Goal: Use online tool/utility

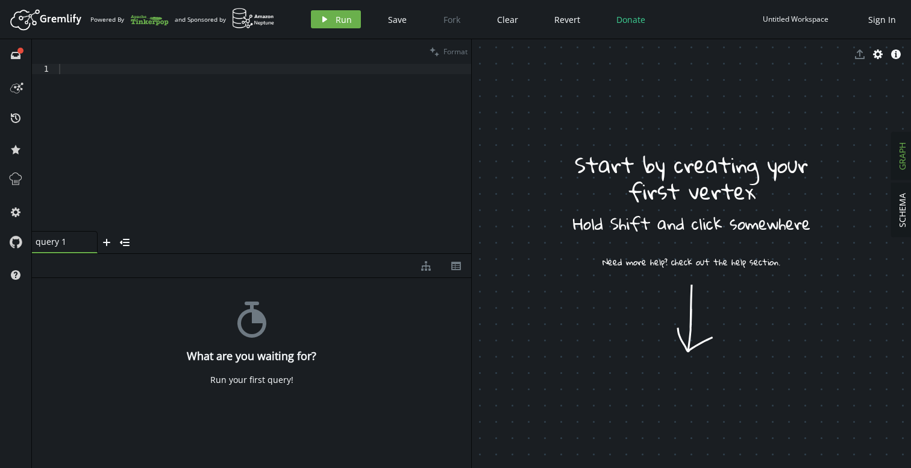
click at [350, 142] on div at bounding box center [264, 157] width 415 height 187
drag, startPoint x: 634, startPoint y: 239, endPoint x: 616, endPoint y: 234, distance: 18.7
click at [314, 157] on div at bounding box center [264, 157] width 415 height 187
paste textarea "g = traversal().withEmbedded(graph)"
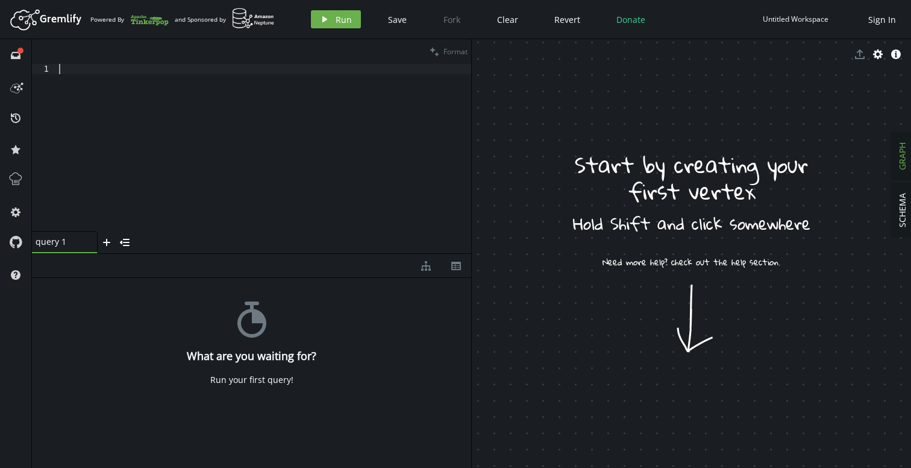
type textarea "g = traversal().withEmbedded(graph)"
drag, startPoint x: 580, startPoint y: 137, endPoint x: 605, endPoint y: 193, distance: 61.8
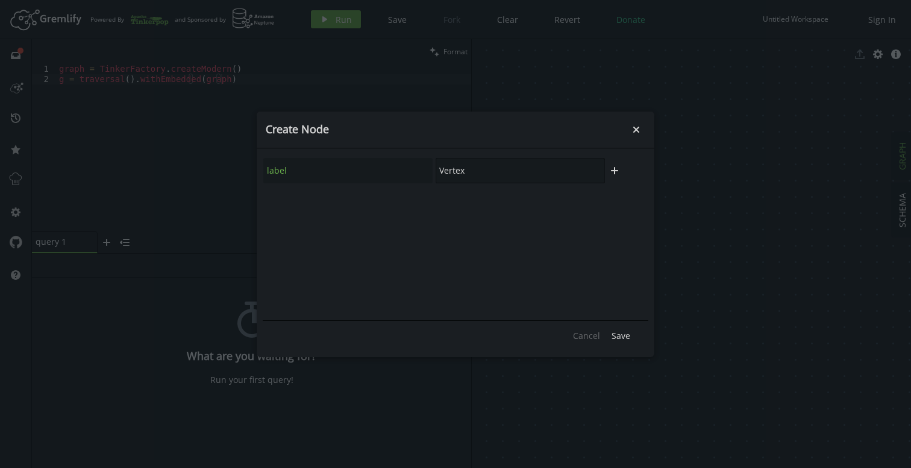
click at [463, 170] on input "Vertex" at bounding box center [520, 170] width 169 height 25
click at [416, 175] on div "label Vertex" at bounding box center [434, 170] width 343 height 27
type input "User"
click at [619, 328] on button "Save" at bounding box center [621, 336] width 31 height 18
click at [644, 128] on button "small-cross" at bounding box center [636, 130] width 18 height 18
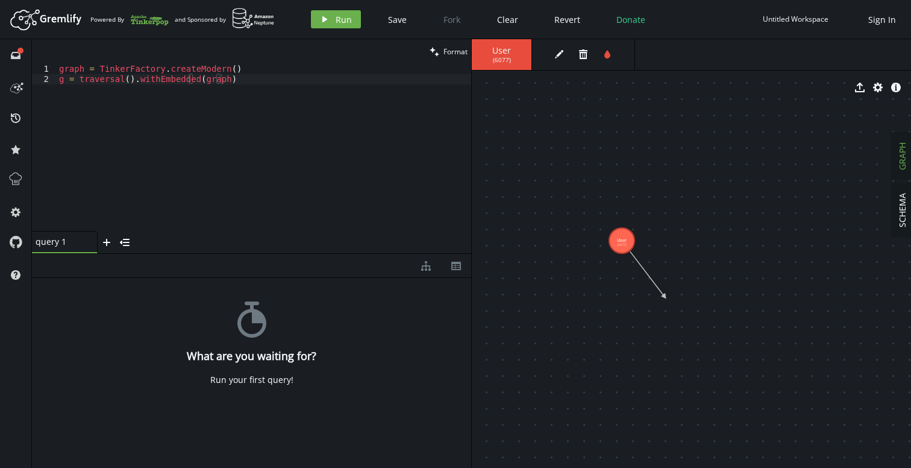
drag, startPoint x: 629, startPoint y: 251, endPoint x: 665, endPoint y: 297, distance: 57.5
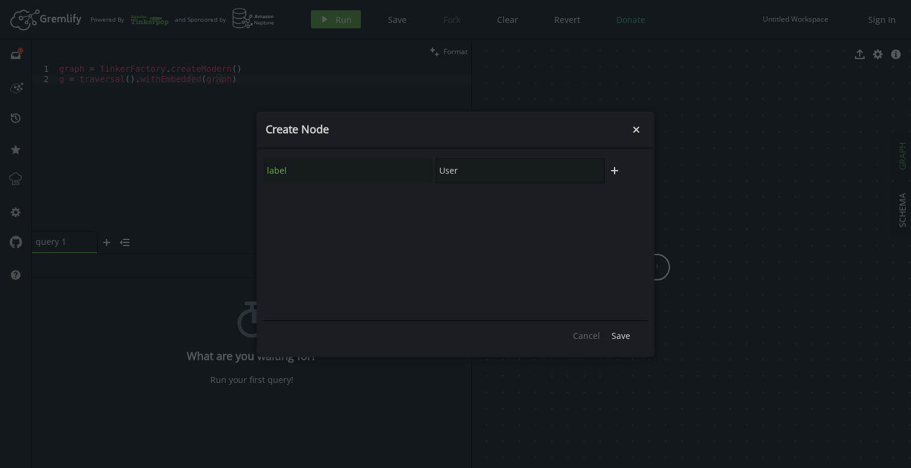
click at [447, 171] on input "User" at bounding box center [520, 170] width 169 height 25
type input "Document"
click at [612, 331] on span "Save" at bounding box center [621, 335] width 19 height 11
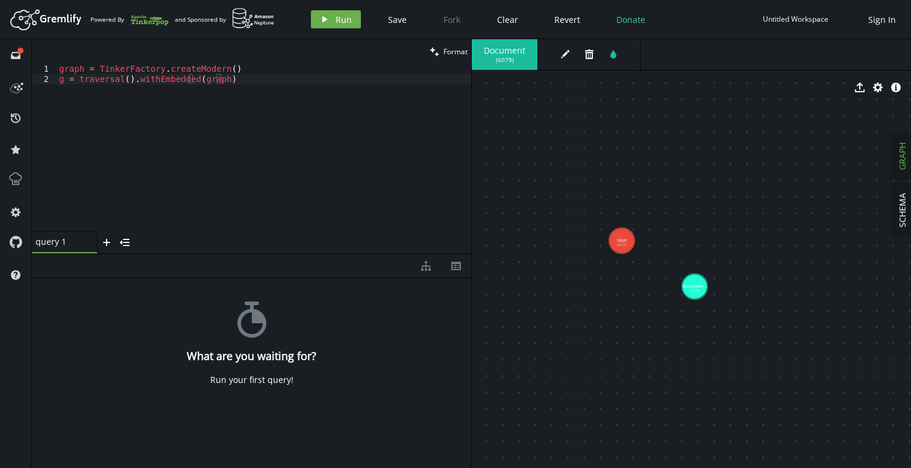
drag, startPoint x: 661, startPoint y: 268, endPoint x: 695, endPoint y: 286, distance: 38.6
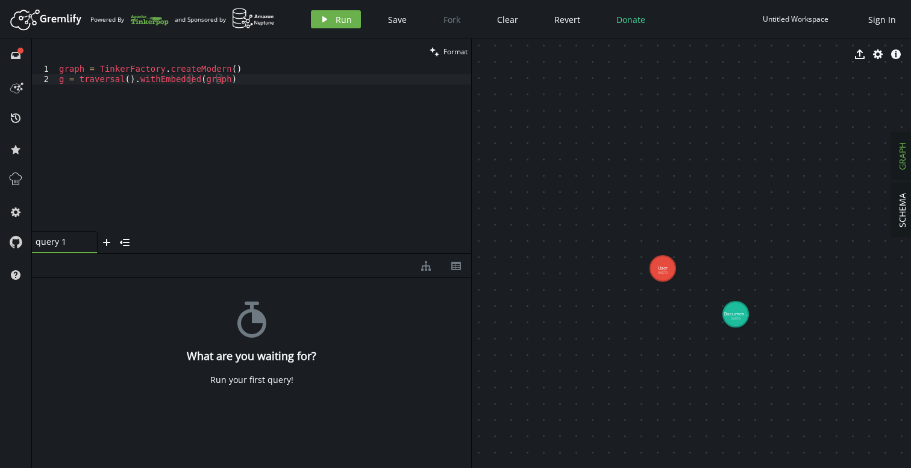
drag, startPoint x: 634, startPoint y: 248, endPoint x: 656, endPoint y: 263, distance: 26.4
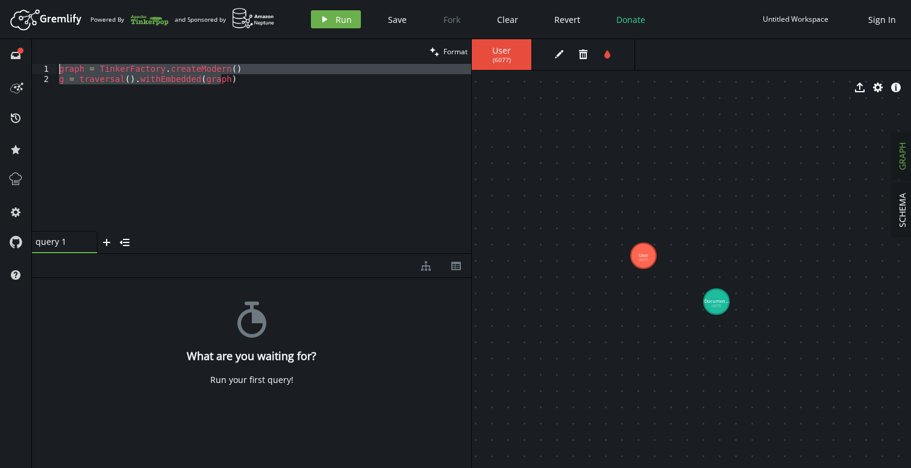
drag, startPoint x: 313, startPoint y: 145, endPoint x: 38, endPoint y: 58, distance: 288.0
click at [38, 58] on div "clean Format g = traversal().withEmbedded(graph) 1 2 graph = TinkerFactory . cr…" at bounding box center [251, 146] width 439 height 214
type textarea "graph = TinkerFactory.createModern() g = traversal().withEmbedded(graph)"
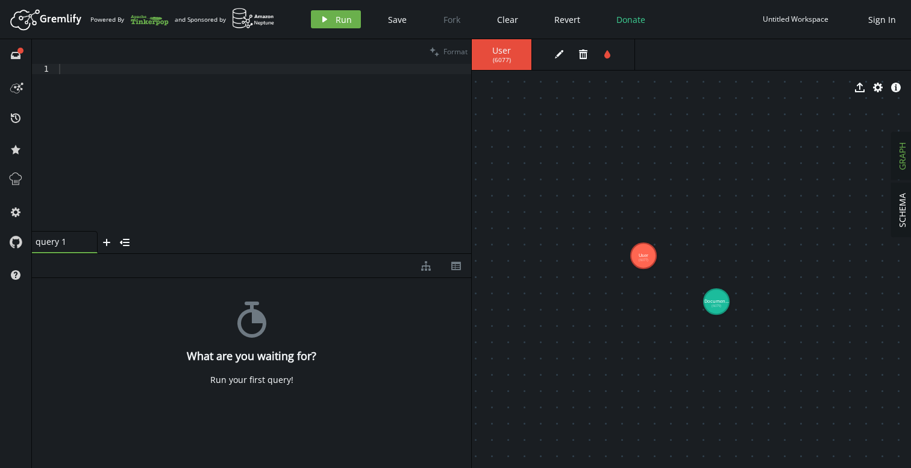
click at [389, 111] on div at bounding box center [264, 157] width 415 height 187
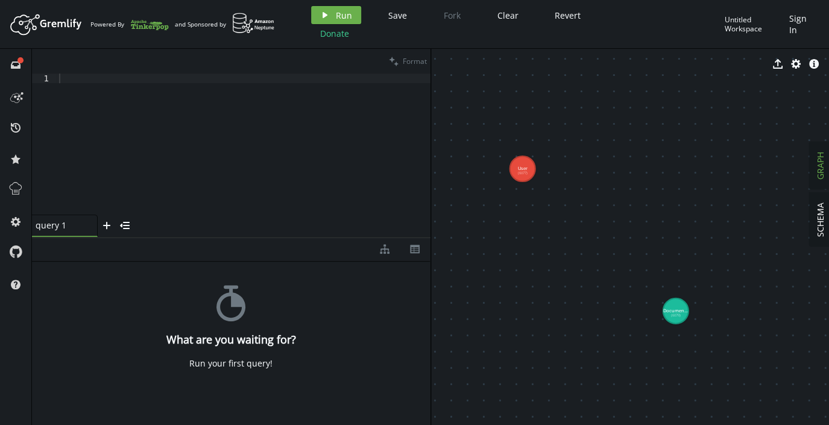
drag, startPoint x: 604, startPoint y: 264, endPoint x: 521, endPoint y: 169, distance: 126.4
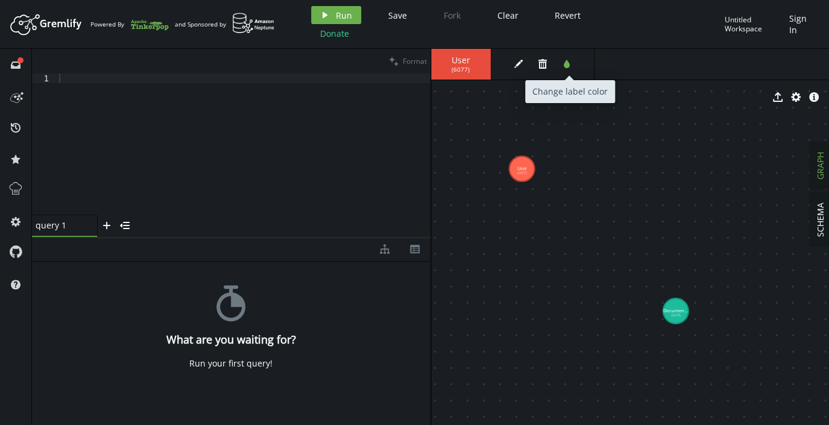
click at [562, 63] on icon "tint" at bounding box center [567, 64] width 10 height 10
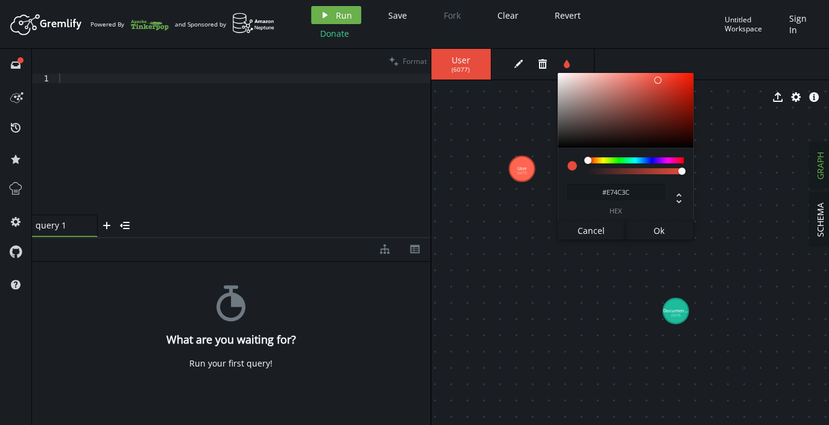
drag, startPoint x: 596, startPoint y: 157, endPoint x: 605, endPoint y: 158, distance: 9.1
click at [605, 158] on div "#E74C3C hex" at bounding box center [625, 185] width 136 height 74
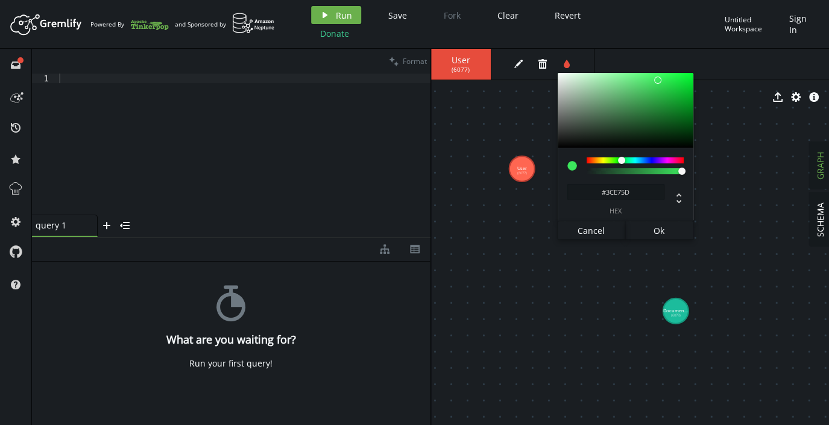
type input "#3CE763"
drag, startPoint x: 605, startPoint y: 158, endPoint x: 622, endPoint y: 159, distance: 16.9
click at [622, 159] on div at bounding box center [634, 160] width 97 height 6
click at [622, 159] on div at bounding box center [621, 160] width 7 height 7
click at [645, 232] on button "Ok" at bounding box center [659, 230] width 68 height 18
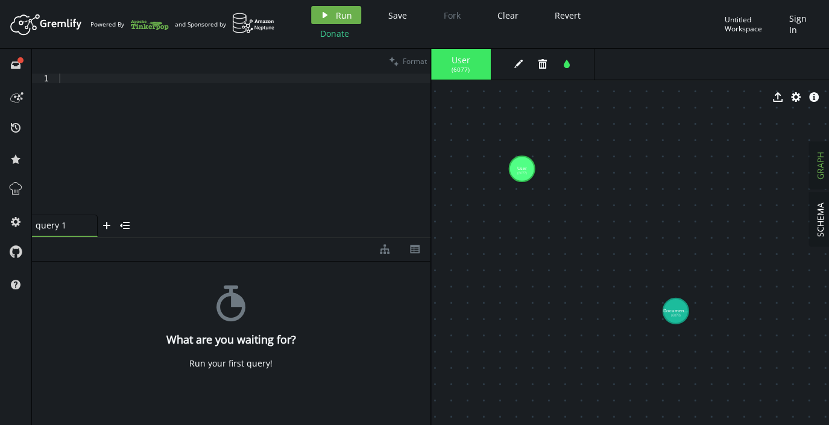
click at [567, 63] on icon "button" at bounding box center [566, 64] width 6 height 8
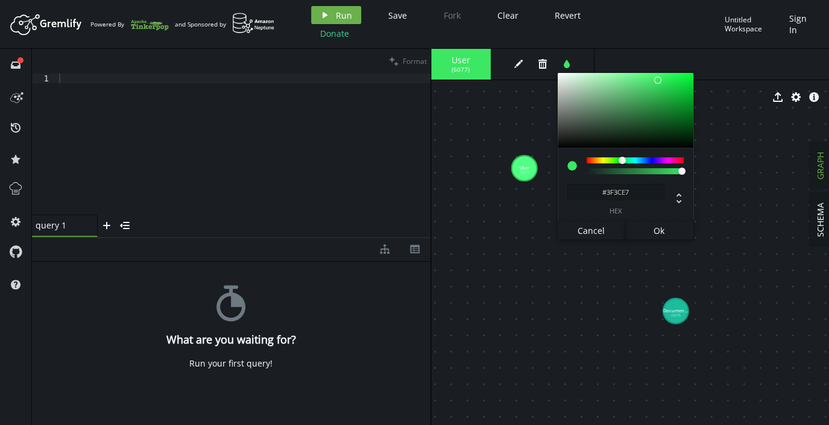
click at [651, 162] on div at bounding box center [634, 160] width 97 height 6
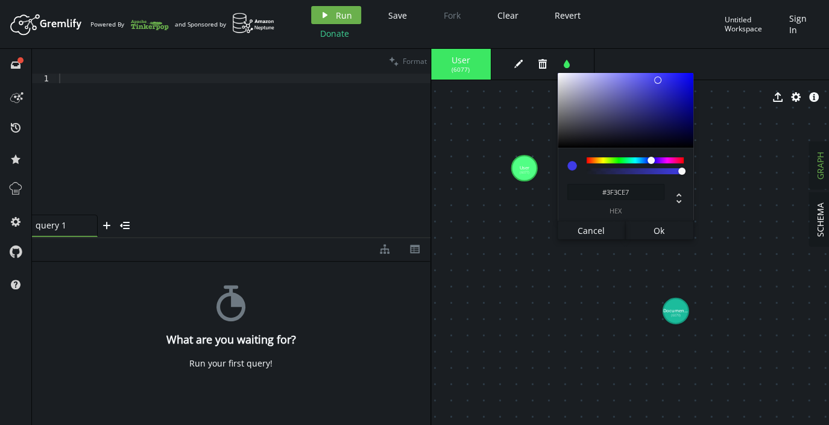
type input "#3C6CE7"
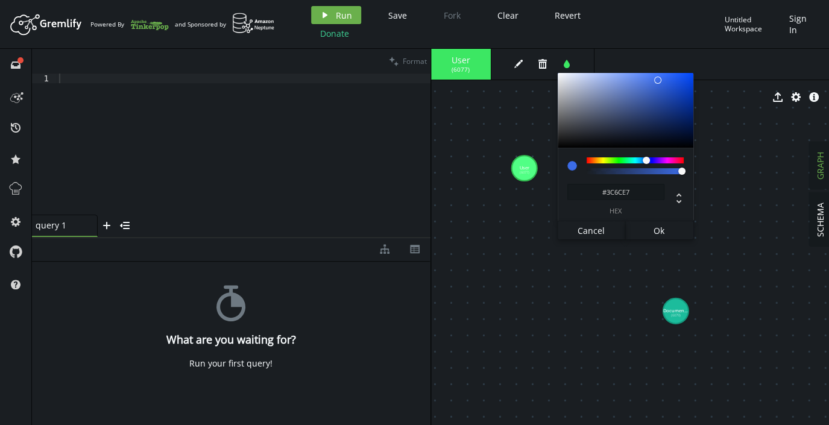
click at [646, 160] on div at bounding box center [634, 160] width 97 height 6
click at [655, 224] on button "Ok" at bounding box center [659, 230] width 68 height 18
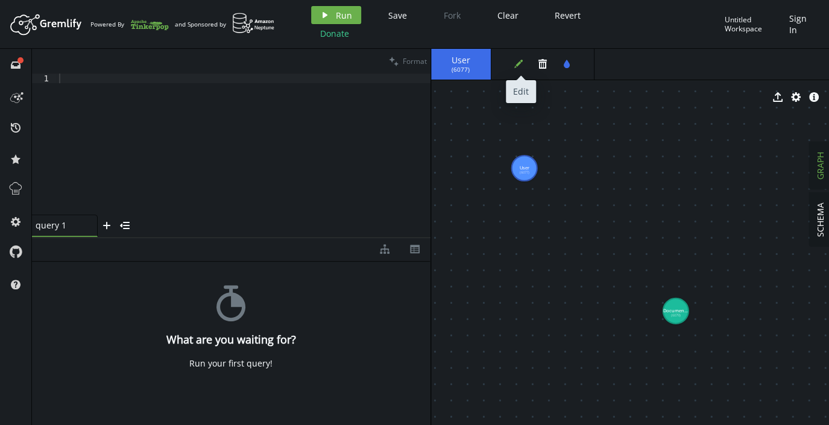
click at [513, 60] on icon "edit" at bounding box center [518, 64] width 10 height 10
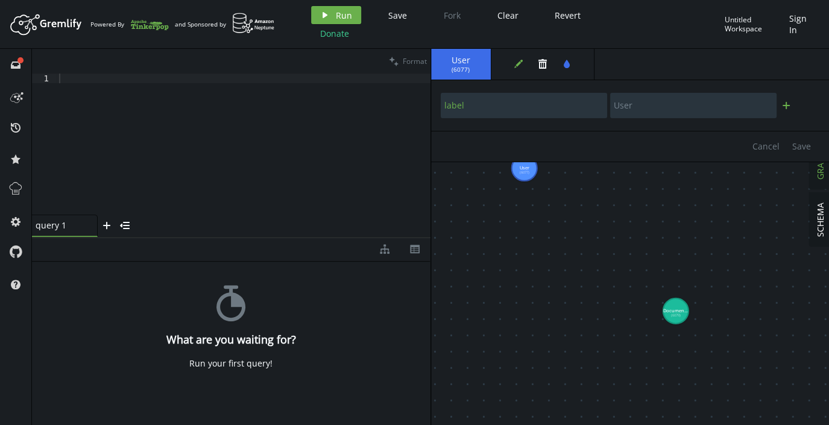
click at [783, 107] on icon "plus" at bounding box center [786, 106] width 10 height 10
click at [602, 140] on input "text" at bounding box center [524, 137] width 166 height 25
click at [626, 136] on input "text" at bounding box center [693, 137] width 166 height 25
click at [561, 136] on input "text" at bounding box center [524, 137] width 166 height 25
type input "document_id"
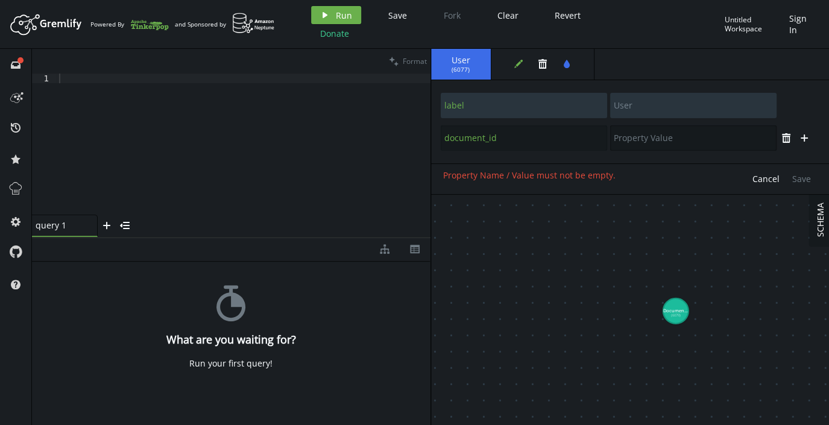
click at [644, 134] on input "text" at bounding box center [693, 137] width 166 height 25
type input "GPS-123"
click at [798, 177] on span "Save" at bounding box center [801, 178] width 19 height 11
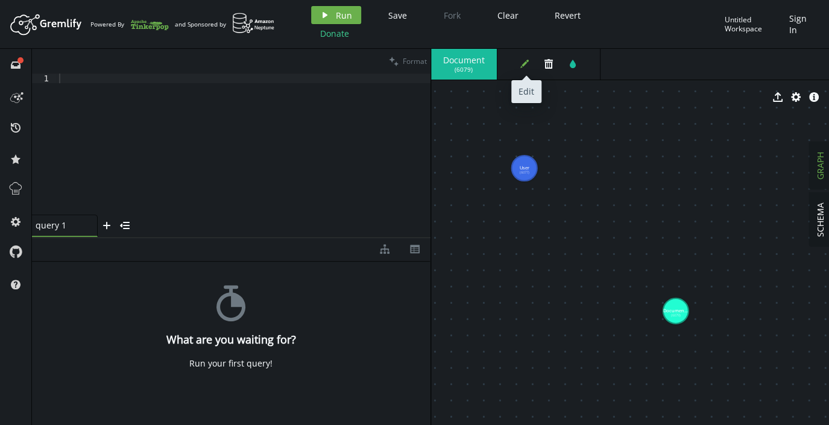
click at [520, 65] on icon "edit" at bounding box center [525, 64] width 10 height 10
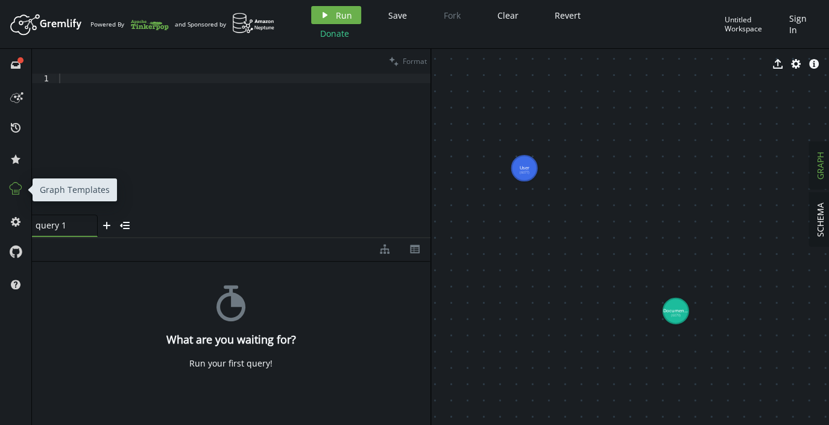
click at [17, 190] on line at bounding box center [17, 191] width 0 height 2
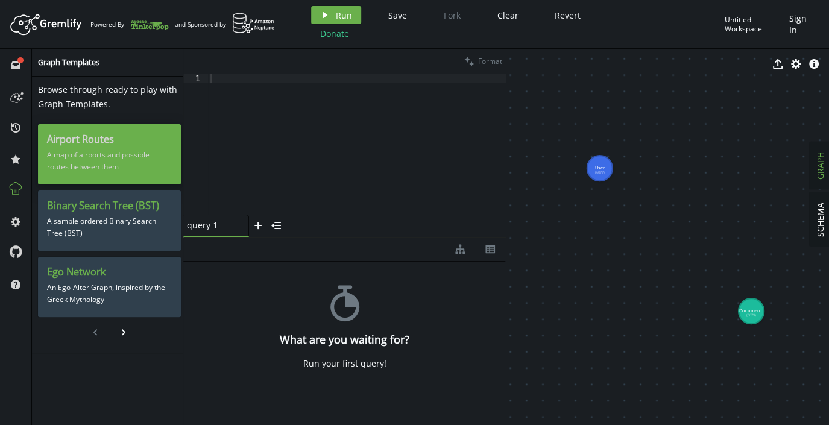
click at [116, 144] on h3 "Airport Routes" at bounding box center [109, 139] width 125 height 13
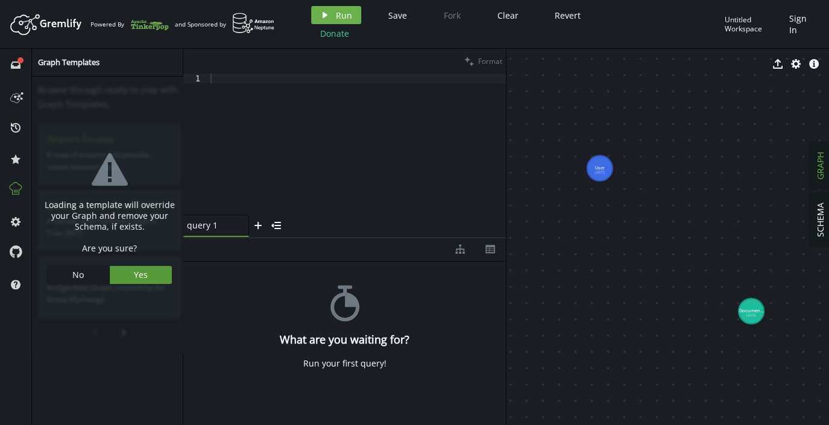
click at [134, 271] on span "Yes" at bounding box center [141, 274] width 14 height 11
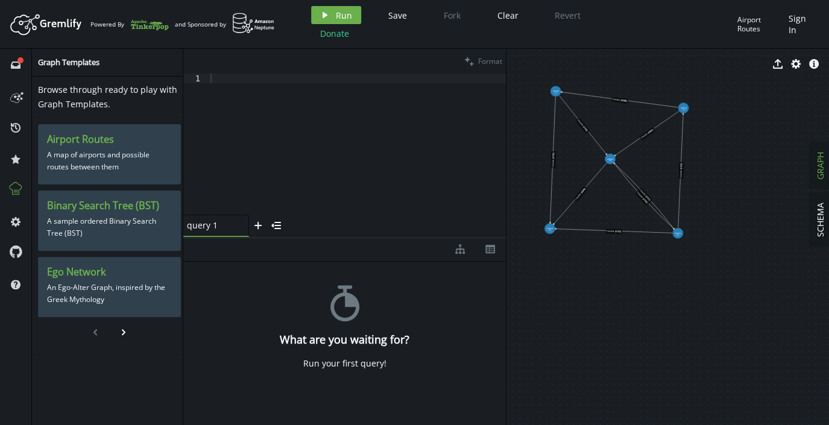
drag, startPoint x: 618, startPoint y: 153, endPoint x: 732, endPoint y: 203, distance: 124.2
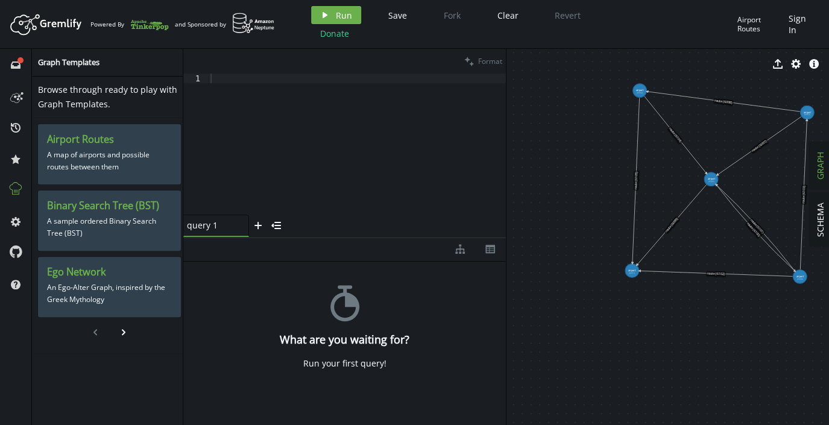
drag, startPoint x: 506, startPoint y: 94, endPoint x: 590, endPoint y: 86, distance: 84.1
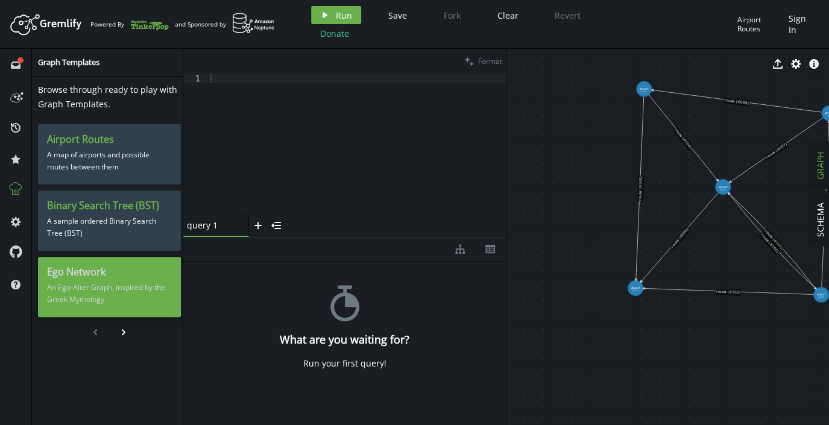
click at [121, 289] on p "An Ego-Alter Graph, inspired by the Greek Mythology" at bounding box center [109, 293] width 125 height 30
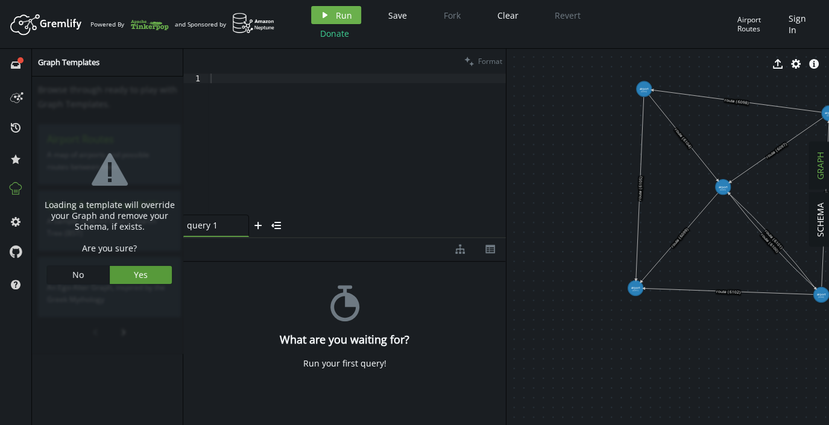
click at [139, 277] on span "Yes" at bounding box center [141, 274] width 14 height 11
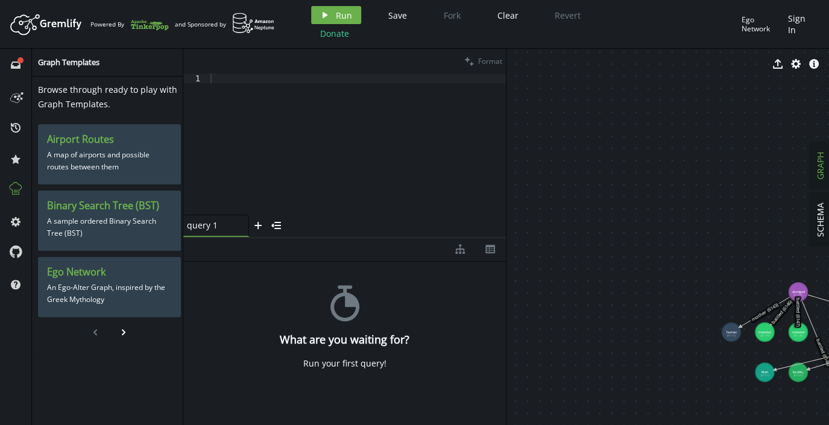
drag, startPoint x: 730, startPoint y: 244, endPoint x: 693, endPoint y: 230, distance: 39.9
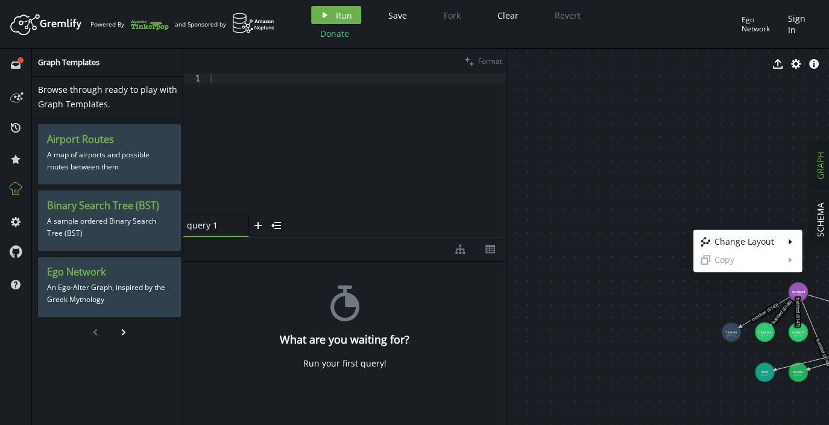
click at [695, 319] on body "Artboard Created with Sketch. Powered By and Sponsored by play Run Save Fork Cl…" at bounding box center [414, 212] width 829 height 425
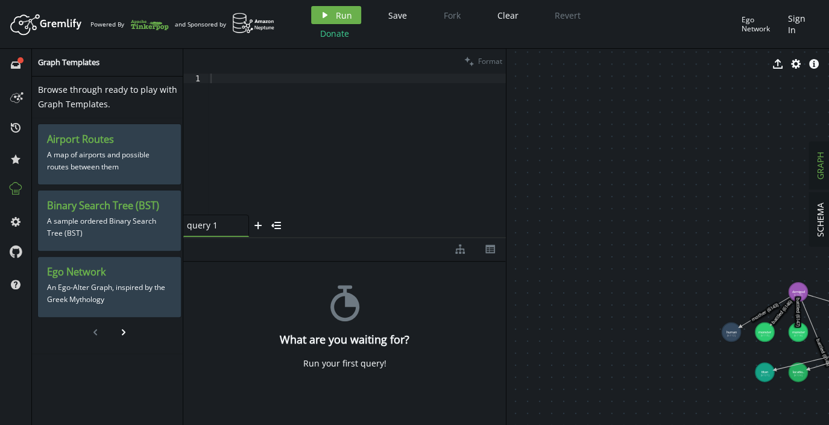
drag, startPoint x: 695, startPoint y: 319, endPoint x: 607, endPoint y: 277, distance: 98.4
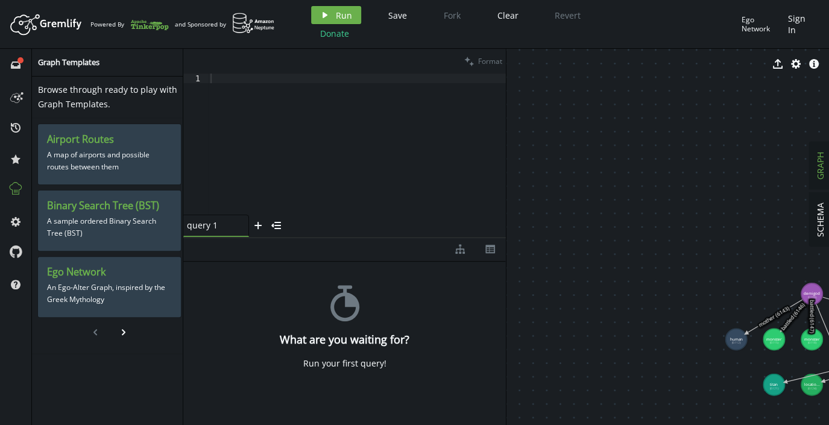
scroll to position [0, 1]
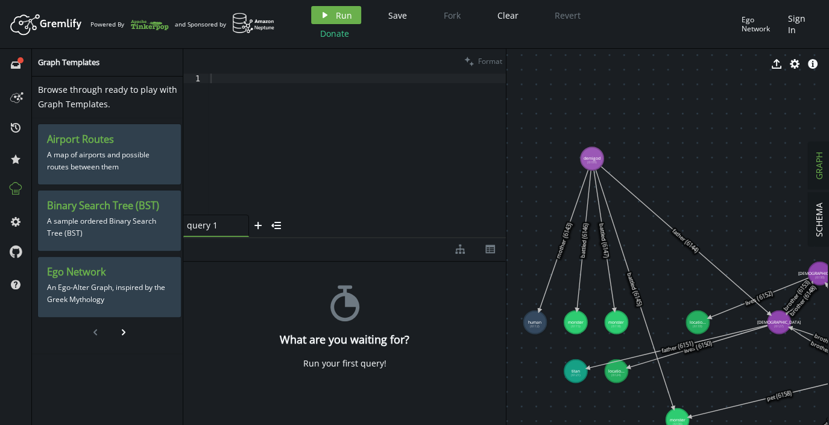
drag, startPoint x: 617, startPoint y: 268, endPoint x: 591, endPoint y: 159, distance: 112.0
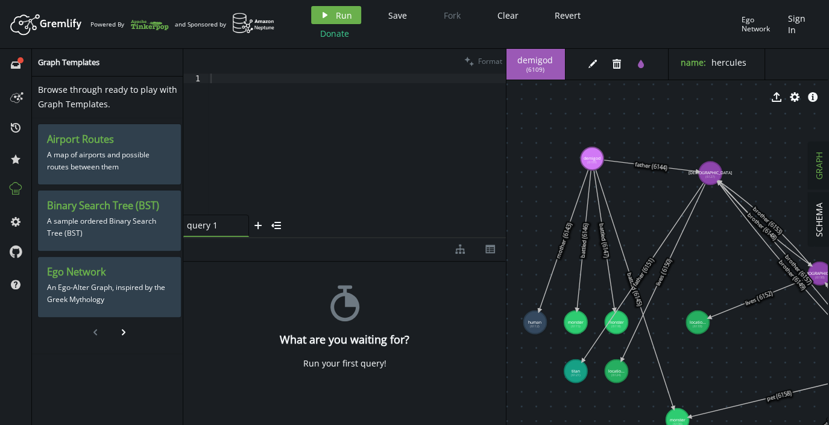
drag, startPoint x: 783, startPoint y: 313, endPoint x: 706, endPoint y: 169, distance: 163.4
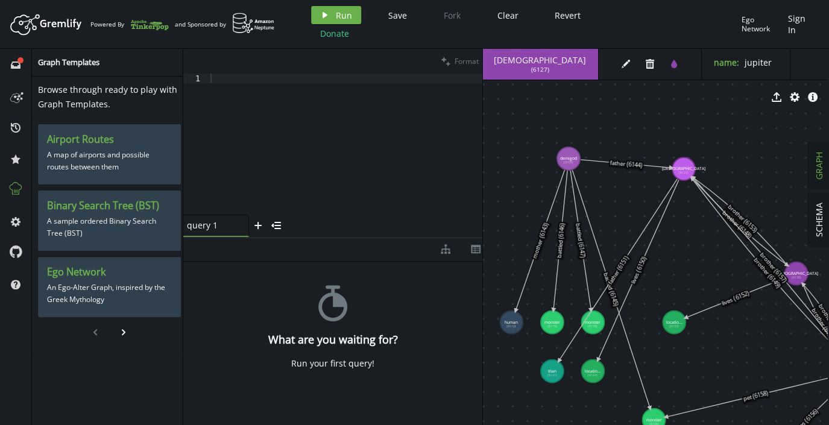
scroll to position [0, 1]
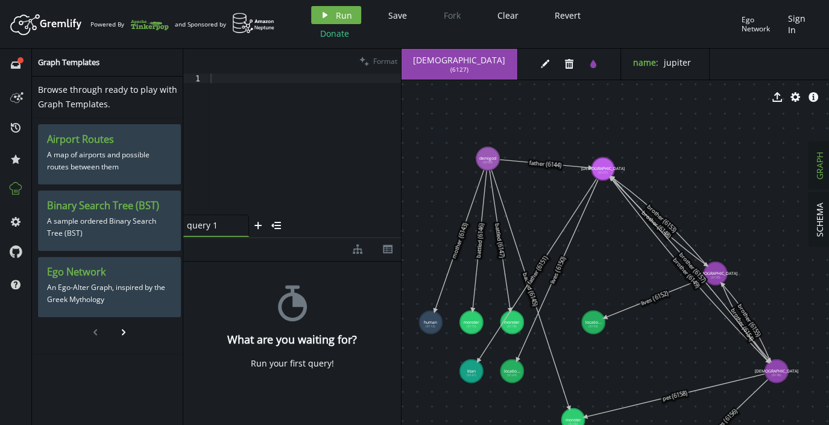
drag, startPoint x: 506, startPoint y: 191, endPoint x: 395, endPoint y: 196, distance: 111.0
click at [401, 196] on div at bounding box center [401, 237] width 1 height 376
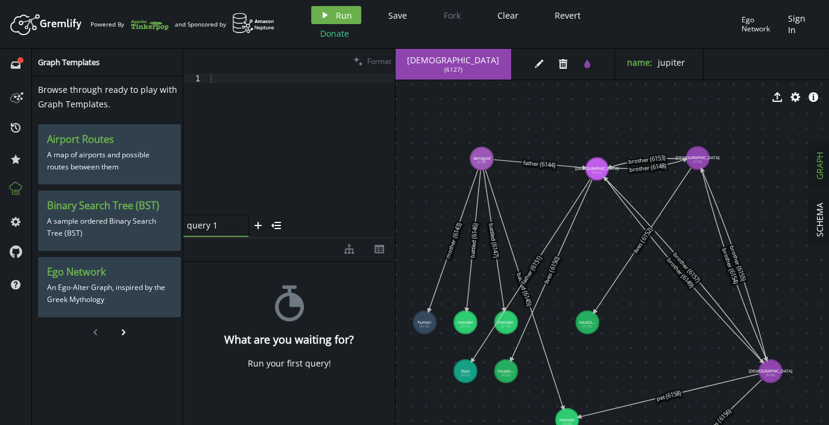
drag, startPoint x: 709, startPoint y: 272, endPoint x: 696, endPoint y: 155, distance: 117.0
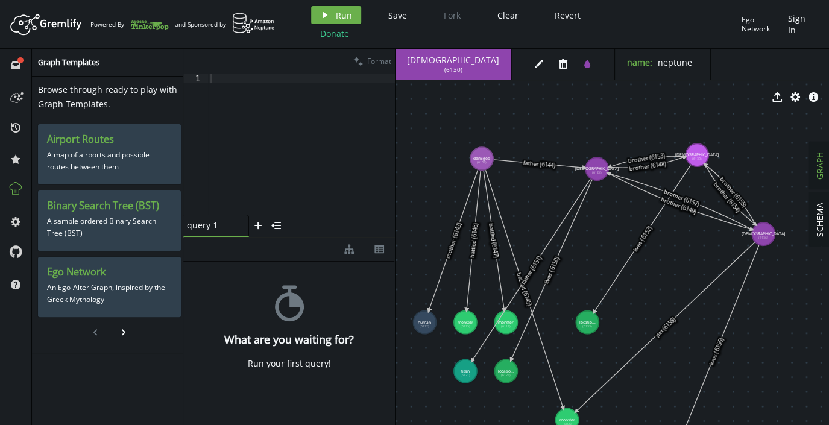
drag, startPoint x: 773, startPoint y: 373, endPoint x: 762, endPoint y: 234, distance: 139.6
drag, startPoint x: 586, startPoint y: 331, endPoint x: 632, endPoint y: 263, distance: 82.6
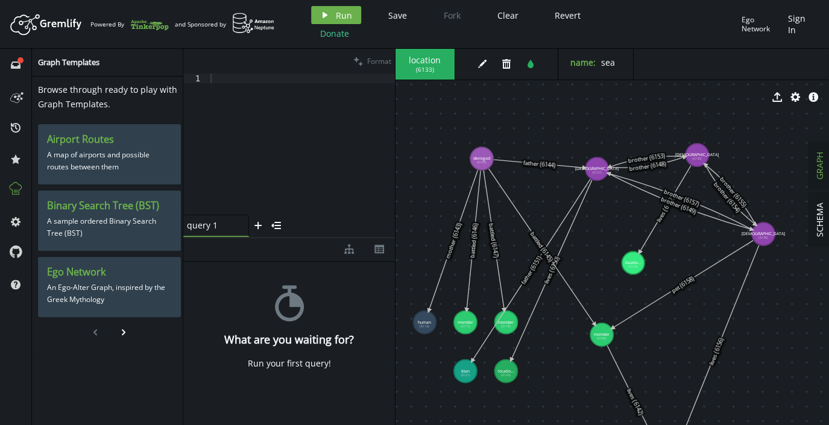
drag, startPoint x: 568, startPoint y: 413, endPoint x: 601, endPoint y: 334, distance: 86.0
drag, startPoint x: 509, startPoint y: 365, endPoint x: 522, endPoint y: 362, distance: 13.7
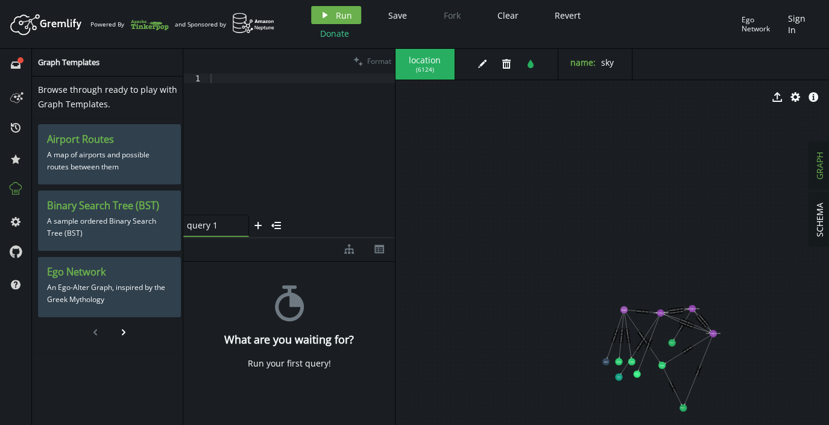
drag, startPoint x: 714, startPoint y: 377, endPoint x: 627, endPoint y: 307, distance: 111.9
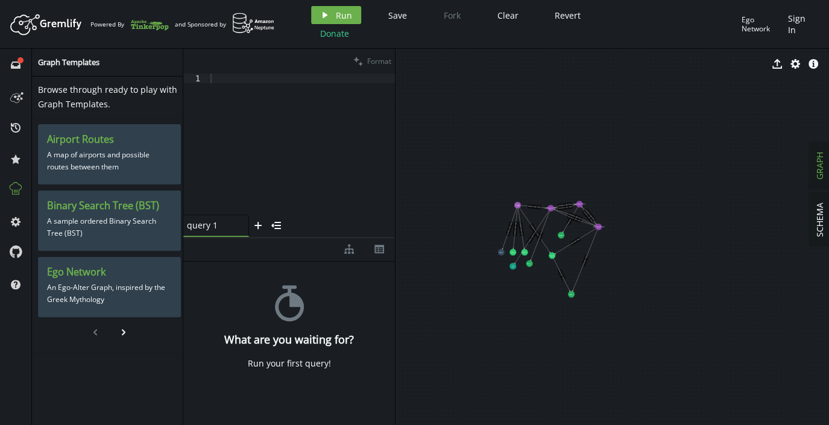
drag, startPoint x: 667, startPoint y: 294, endPoint x: 559, endPoint y: 190, distance: 149.6
drag, startPoint x: 559, startPoint y: 190, endPoint x: 548, endPoint y: 152, distance: 39.7
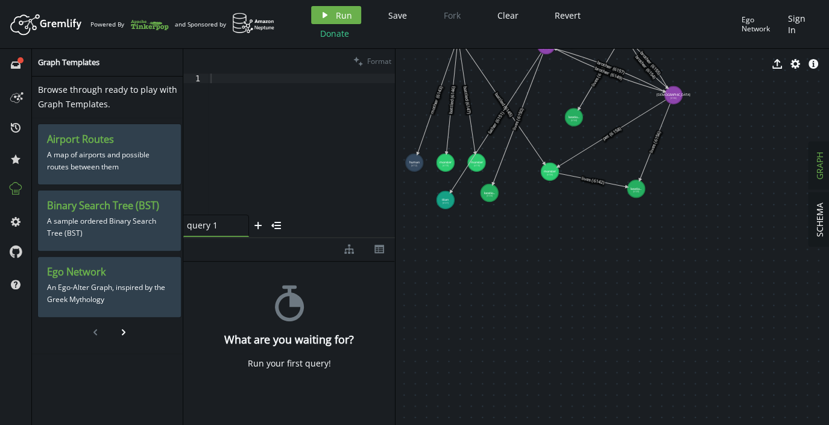
drag, startPoint x: 597, startPoint y: 272, endPoint x: 635, endPoint y: 189, distance: 92.0
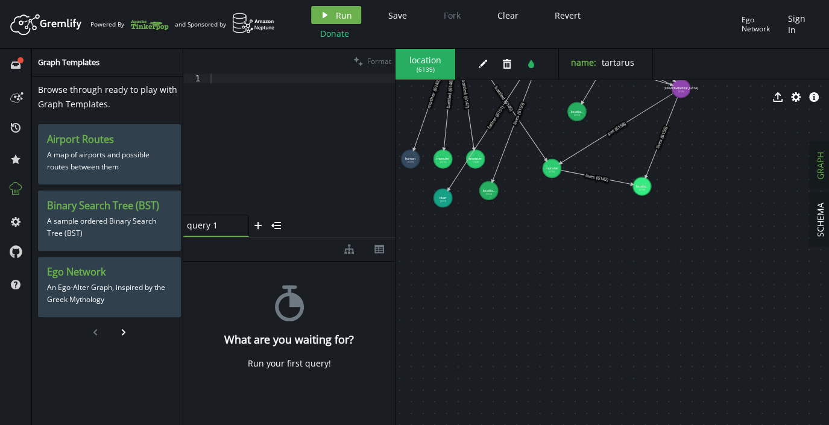
scroll to position [0, 1]
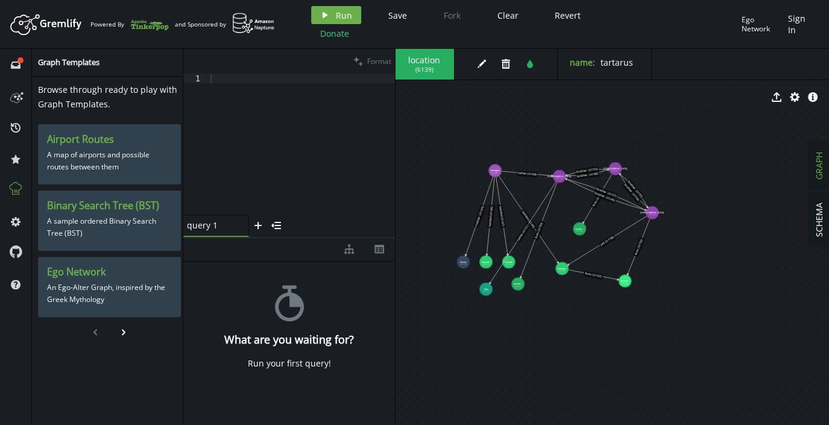
drag, startPoint x: 445, startPoint y: 128, endPoint x: 463, endPoint y: 204, distance: 78.8
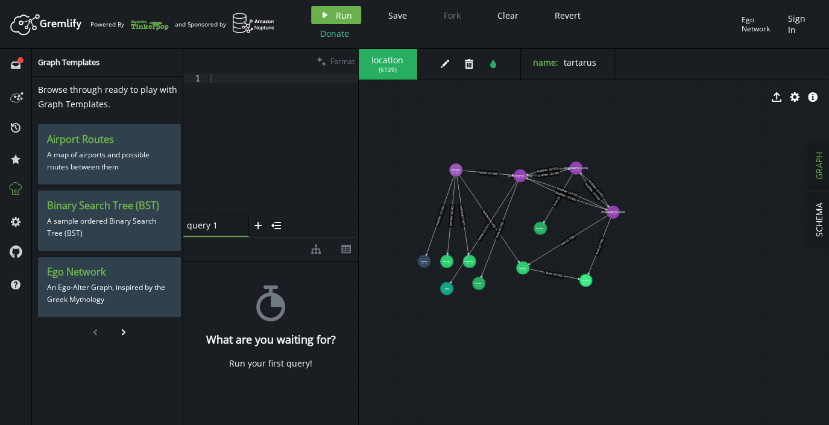
drag, startPoint x: 395, startPoint y: 115, endPoint x: 356, endPoint y: 121, distance: 39.0
click at [356, 121] on div "clean Format 1 XXXXXXXXXXXXXXXXXXXXXXXXXXXXXXXXXXXXXXXXXXXXXXXXXXXXXXXXXXXXXXXX…" at bounding box center [505, 237] width 645 height 376
